Goal: Information Seeking & Learning: Learn about a topic

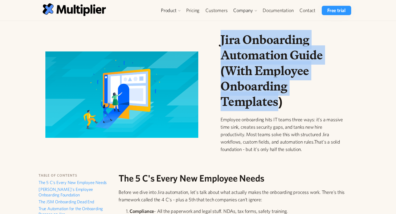
drag, startPoint x: 223, startPoint y: 42, endPoint x: 277, endPoint y: 105, distance: 83.3
click at [277, 105] on h1 "Jira Onboarding Automation Guide (With Employee Onboarding Templates)" at bounding box center [284, 70] width 126 height 77
drag, startPoint x: 283, startPoint y: 103, endPoint x: 219, endPoint y: 42, distance: 89.1
click at [219, 42] on div "Jira Onboarding Automation Guide (With Employee Onboarding Templates) Employee …" at bounding box center [283, 97] width 135 height 130
click at [253, 67] on h1 "Jira Onboarding Automation Guide (With Employee Onboarding Templates)" at bounding box center [284, 70] width 126 height 77
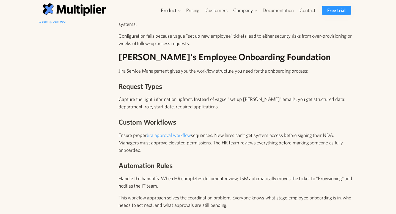
scroll to position [279, 0]
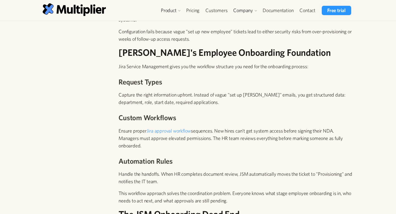
click at [198, 54] on h2 "[PERSON_NAME]'s Employee Onboarding Foundation" at bounding box center [236, 52] width 235 height 11
click at [239, 55] on h2 "[PERSON_NAME]'s Employee Onboarding Foundation" at bounding box center [236, 52] width 235 height 11
click at [123, 52] on h2 "[PERSON_NAME]'s Employee Onboarding Foundation" at bounding box center [236, 52] width 235 height 11
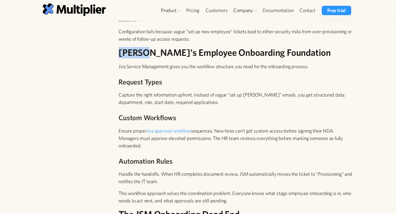
click at [123, 52] on h2 "[PERSON_NAME]'s Employee Onboarding Foundation" at bounding box center [236, 52] width 235 height 11
click at [153, 50] on h2 "[PERSON_NAME]'s Employee Onboarding Foundation" at bounding box center [236, 52] width 235 height 11
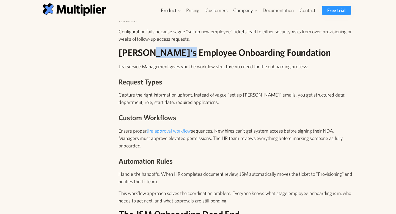
click at [204, 53] on h2 "[PERSON_NAME]'s Employee Onboarding Foundation" at bounding box center [236, 52] width 235 height 11
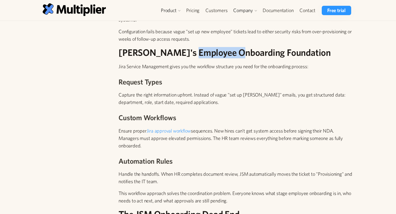
click at [240, 47] on h2 "[PERSON_NAME]'s Employee Onboarding Foundation" at bounding box center [236, 52] width 235 height 11
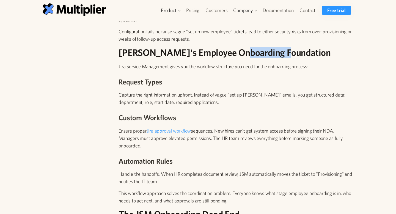
click at [219, 82] on h3 "Request Types" at bounding box center [236, 82] width 235 height 10
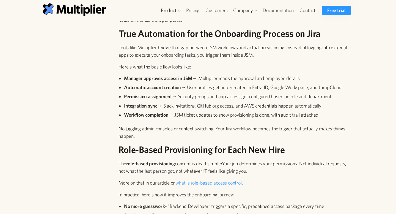
scroll to position [598, 0]
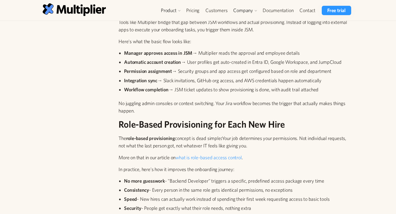
click at [154, 54] on strong "Manager approves access in JSM" at bounding box center [158, 53] width 68 height 6
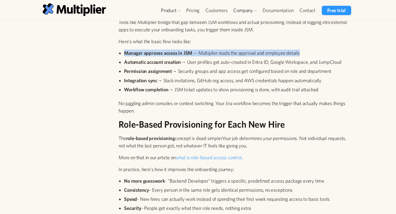
click at [171, 55] on strong "Manager approves access in JSM" at bounding box center [158, 53] width 68 height 6
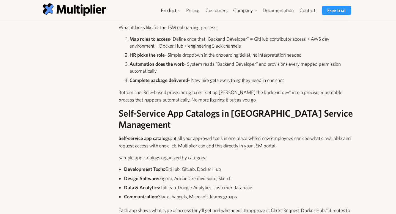
scroll to position [817, 0]
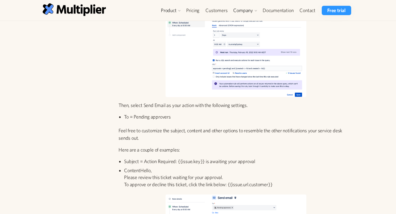
scroll to position [856, 0]
